Goal: Task Accomplishment & Management: Manage account settings

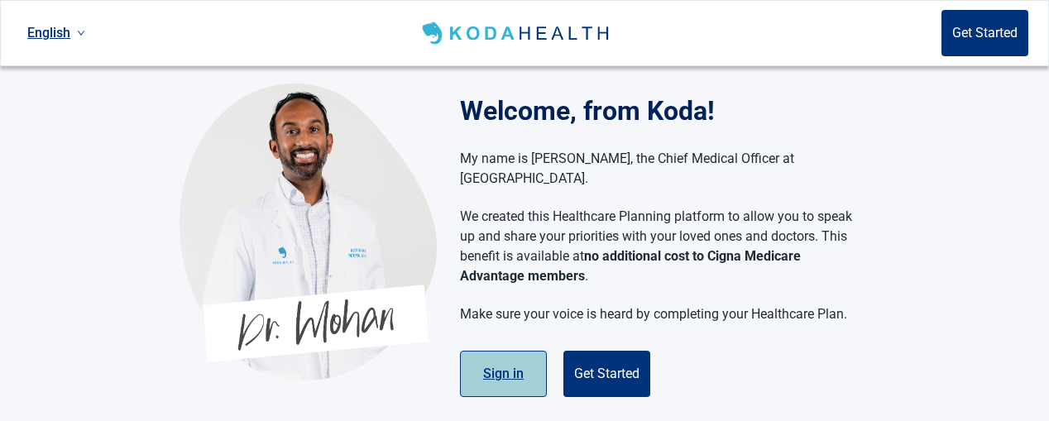
click at [498, 353] on button "Sign in" at bounding box center [503, 374] width 87 height 46
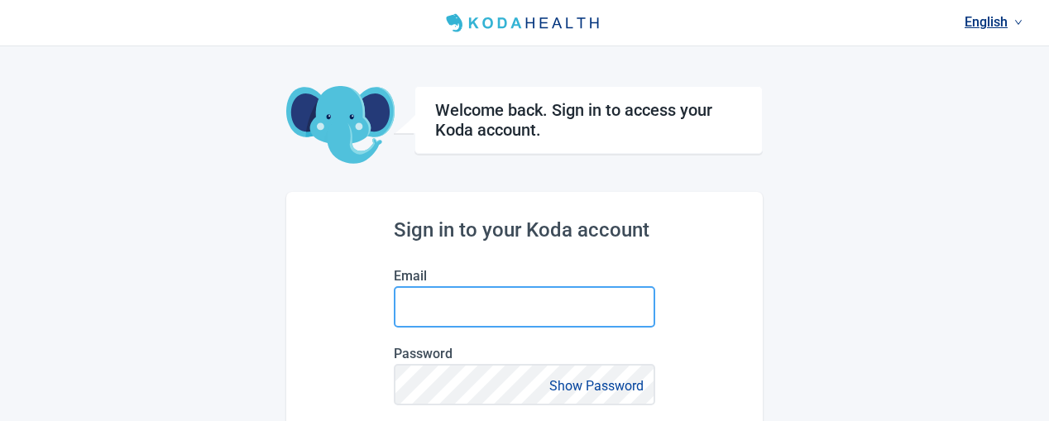
click at [503, 310] on input "Email" at bounding box center [525, 306] width 262 height 41
type input "[EMAIL_ADDRESS][DOMAIN_NAME]"
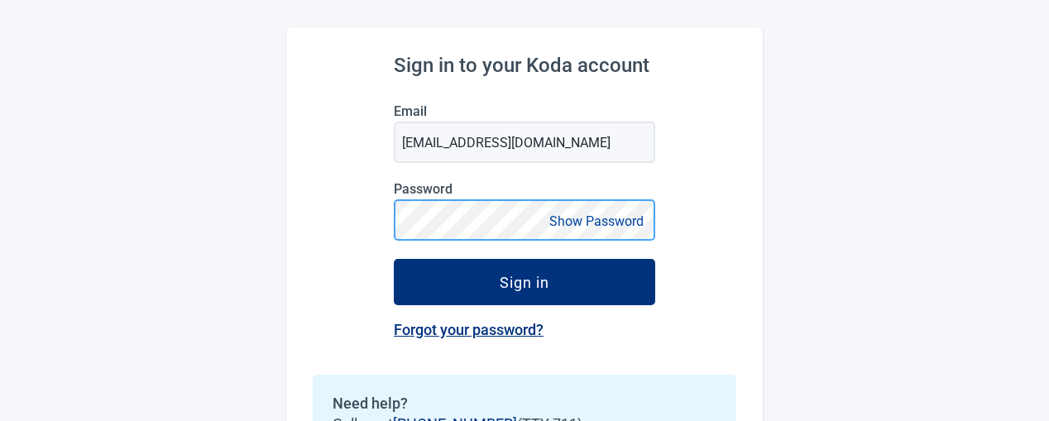
scroll to position [166, 0]
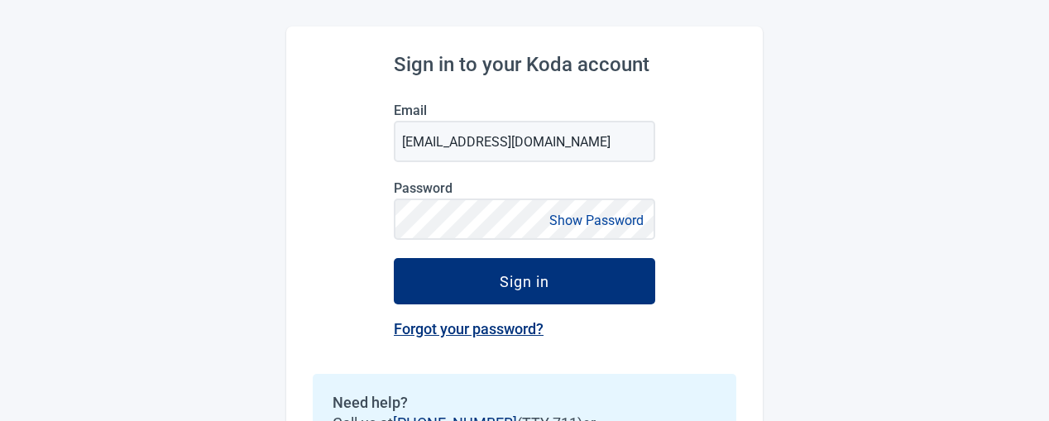
click at [463, 331] on link "Forgot your password?" at bounding box center [469, 328] width 150 height 17
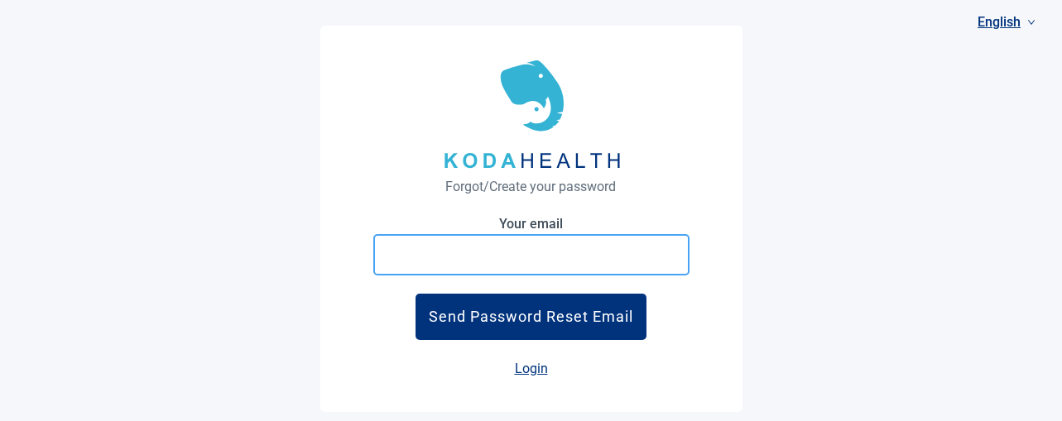
click at [502, 255] on input "Your email" at bounding box center [531, 254] width 316 height 41
type input "[EMAIL_ADDRESS][DOMAIN_NAME]"
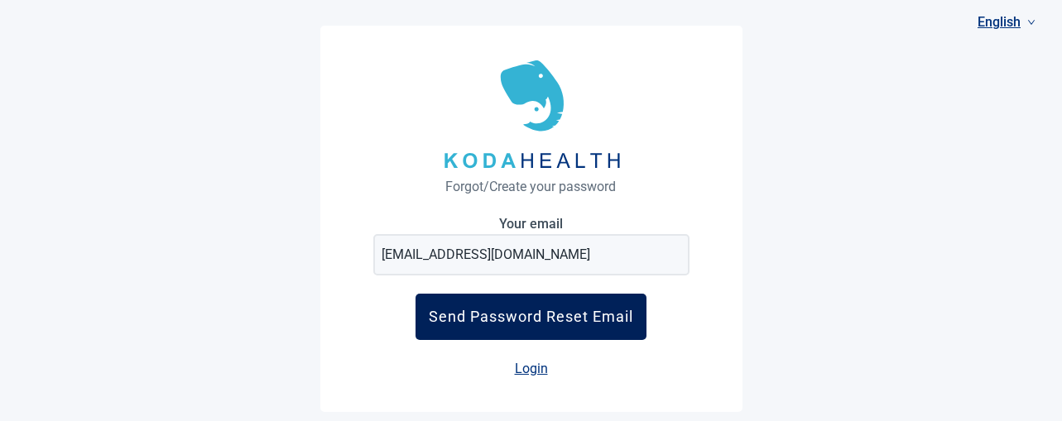
click at [499, 318] on div "Send Password Reset Email" at bounding box center [531, 316] width 204 height 17
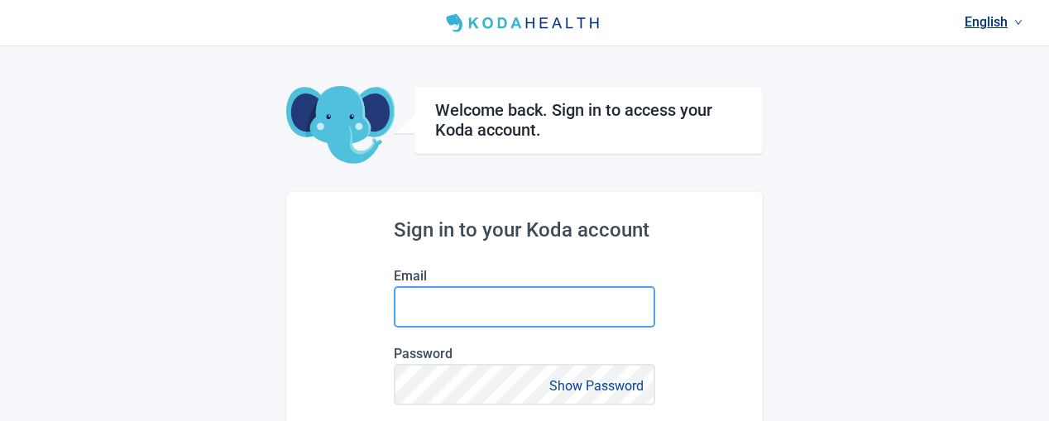
click at [473, 305] on input "Email" at bounding box center [525, 306] width 262 height 41
type input "[EMAIL_ADDRESS][DOMAIN_NAME]"
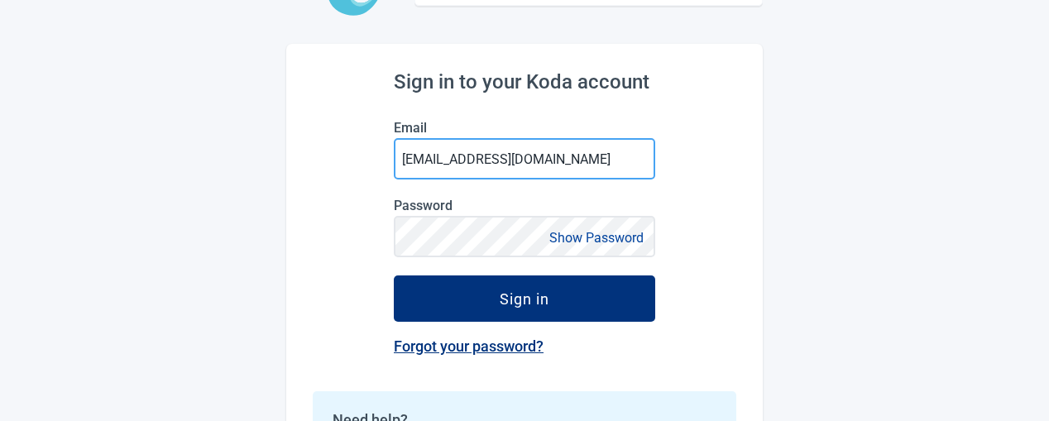
scroll to position [166, 0]
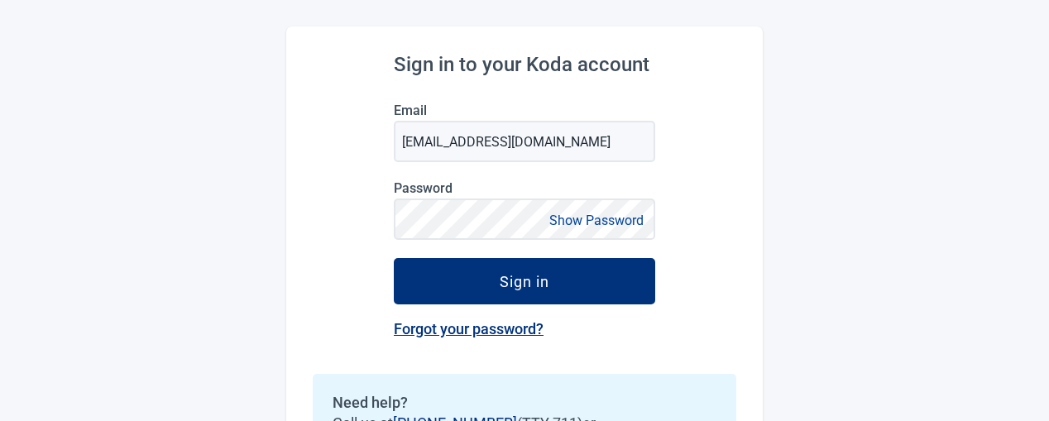
click at [579, 222] on button "Show Password" at bounding box center [597, 220] width 104 height 22
click at [556, 219] on button "Hide Password" at bounding box center [600, 220] width 98 height 22
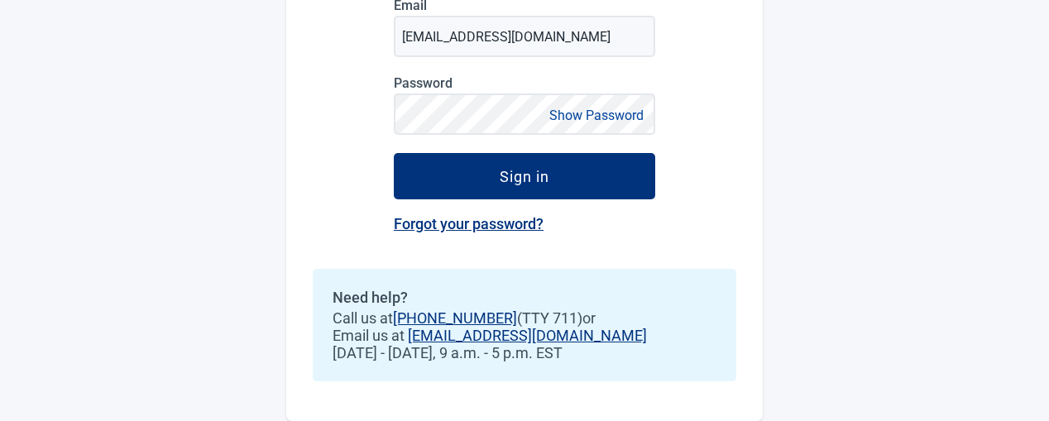
scroll to position [275, 0]
click at [466, 220] on link "Forgot your password?" at bounding box center [469, 223] width 150 height 17
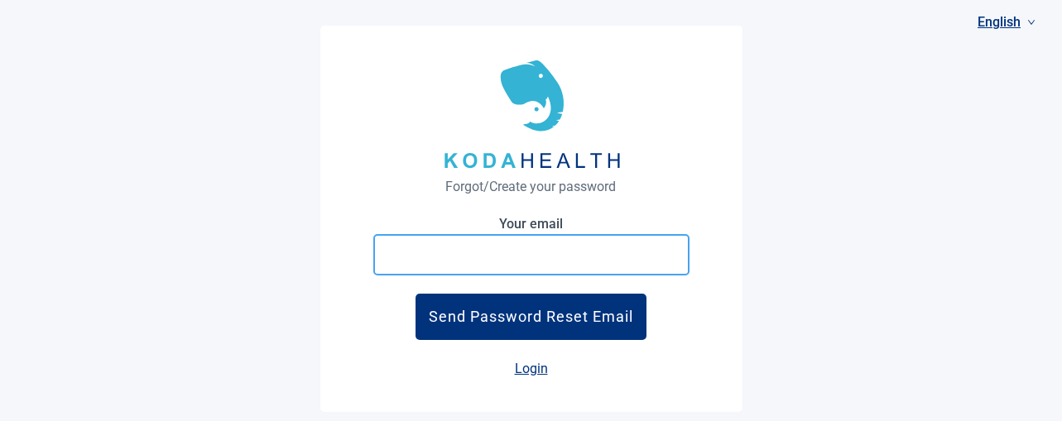
click at [470, 257] on input "Your email" at bounding box center [531, 254] width 316 height 41
type input "[EMAIL_ADDRESS][DOMAIN_NAME]"
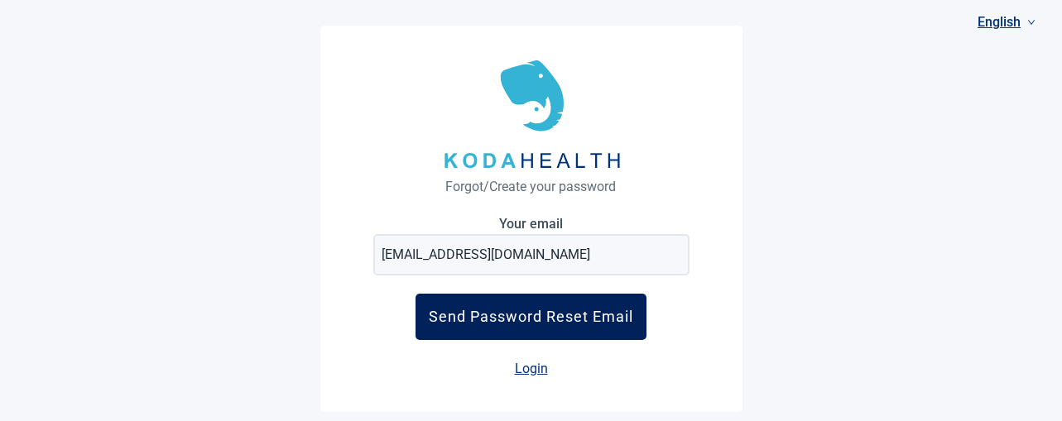
click at [502, 314] on div "Send Password Reset Email" at bounding box center [531, 316] width 204 height 17
